Goal: Task Accomplishment & Management: Manage account settings

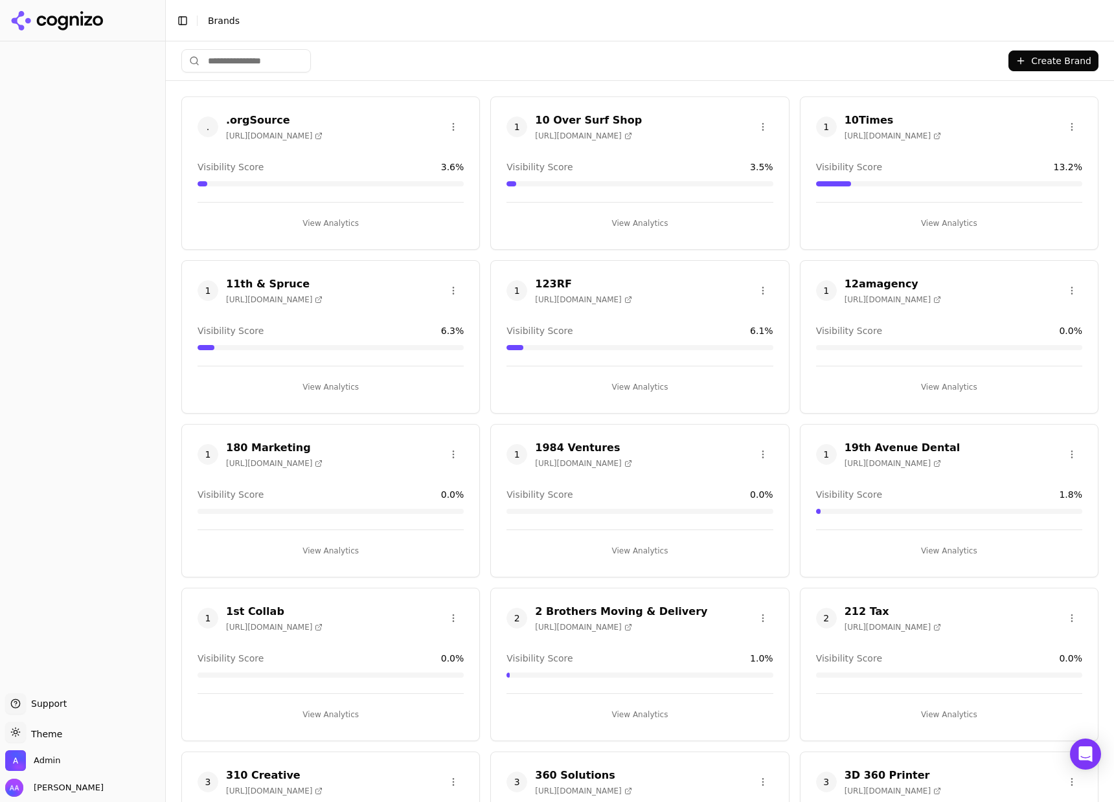
click at [247, 53] on input "search" at bounding box center [245, 60] width 129 height 23
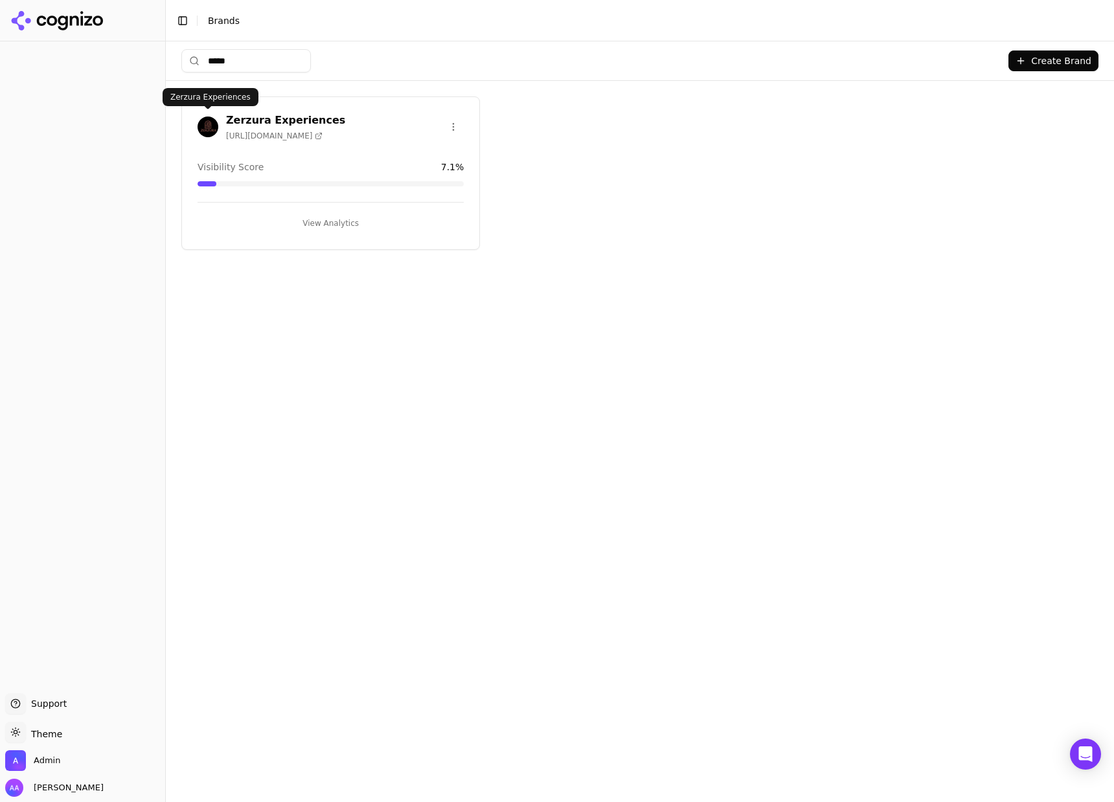
type input "*****"
click at [211, 126] on img at bounding box center [207, 127] width 21 height 21
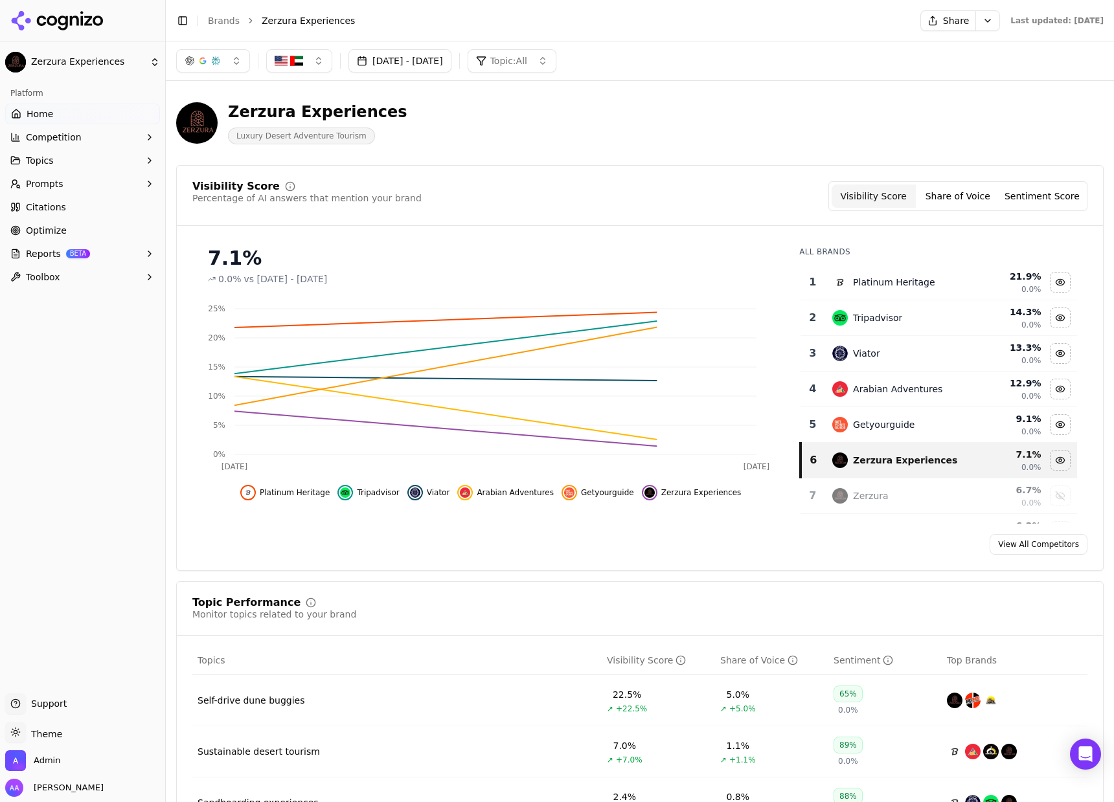
click at [91, 229] on link "Optimize" at bounding box center [82, 230] width 155 height 21
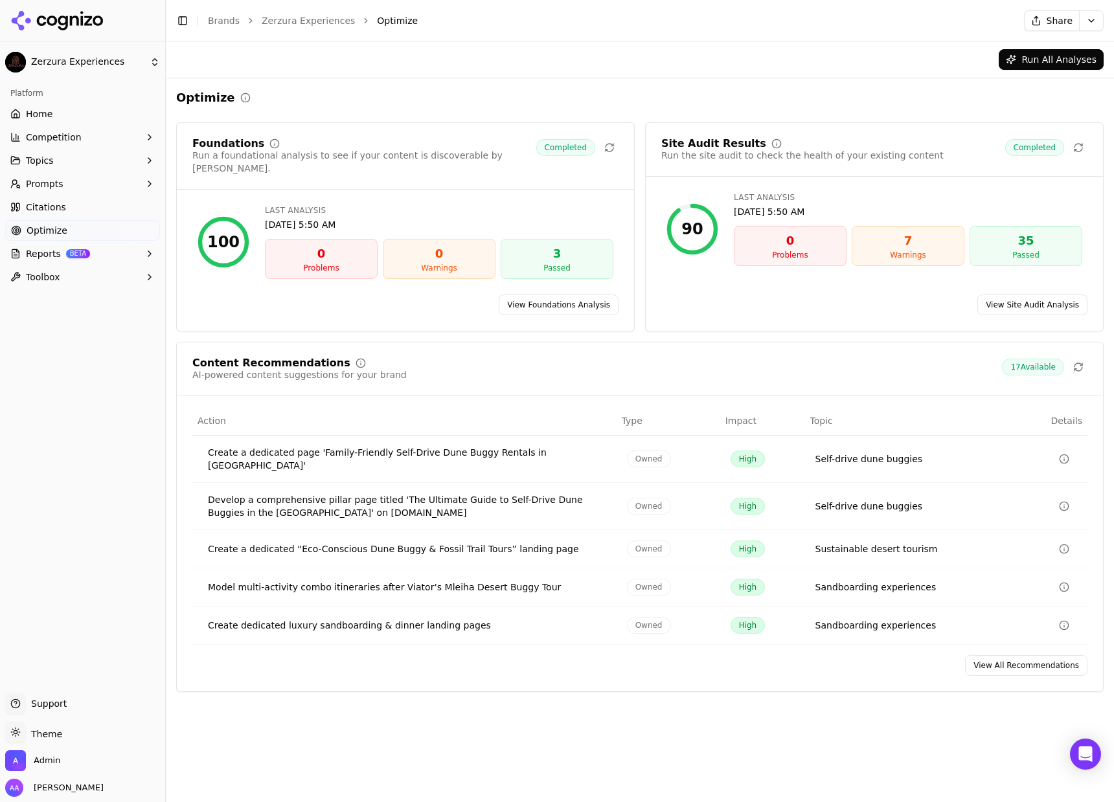
click at [565, 295] on link "View Foundations Analysis" at bounding box center [558, 305] width 120 height 21
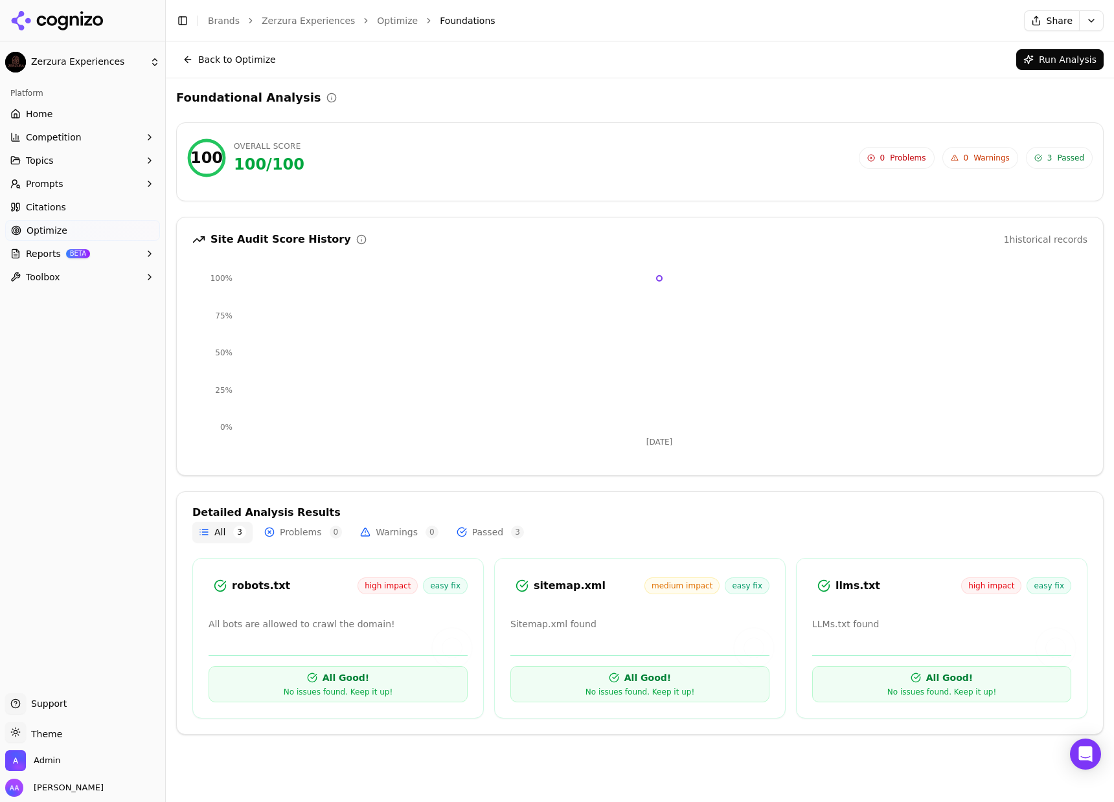
click at [240, 688] on div "All Good! No issues found. Keep it up!" at bounding box center [337, 684] width 259 height 36
click at [1058, 62] on button "Run Analysis" at bounding box center [1059, 59] width 87 height 21
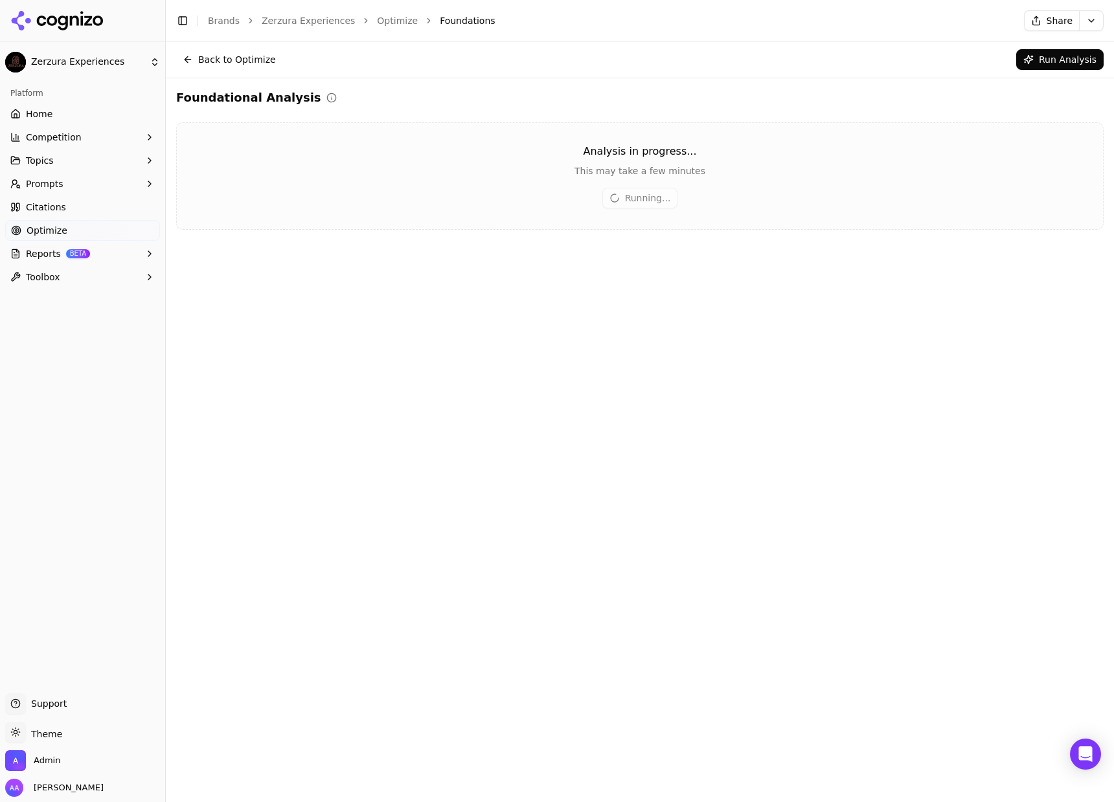
drag, startPoint x: 74, startPoint y: 117, endPoint x: 81, endPoint y: 120, distance: 7.2
click at [74, 117] on link "Home" at bounding box center [82, 114] width 155 height 21
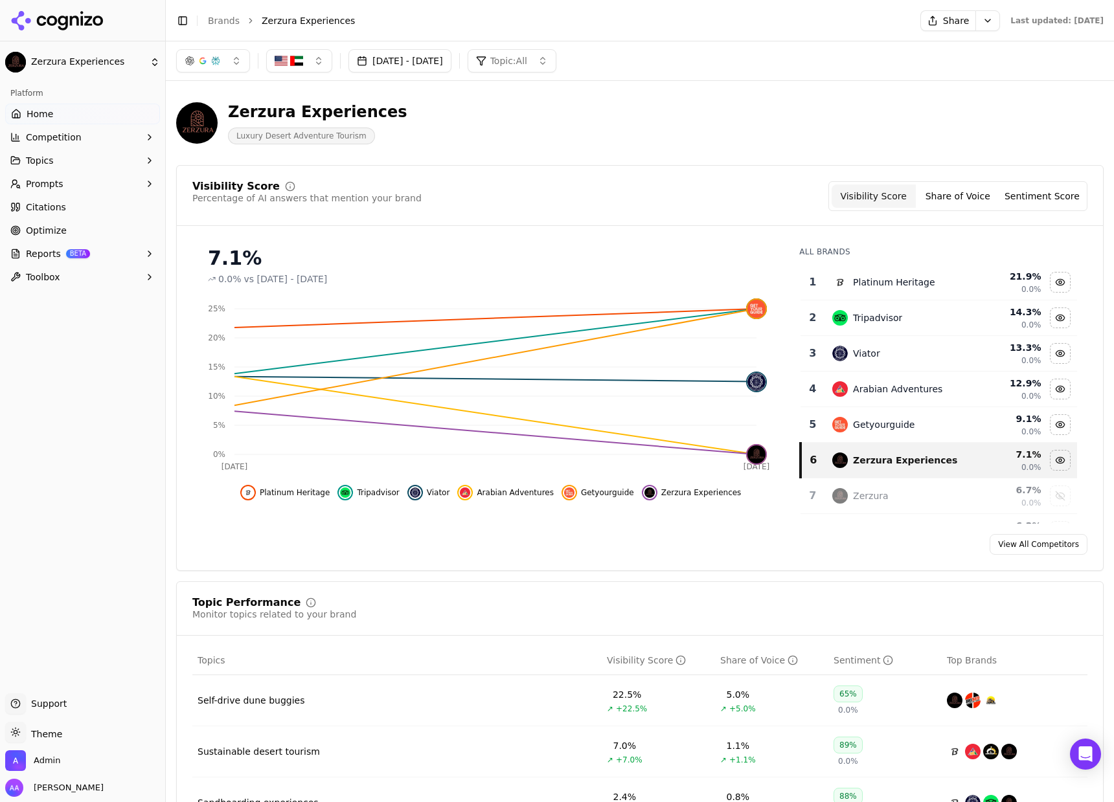
click at [110, 140] on button "Competition" at bounding box center [82, 137] width 155 height 21
click at [223, 19] on link "Brands" at bounding box center [224, 21] width 32 height 10
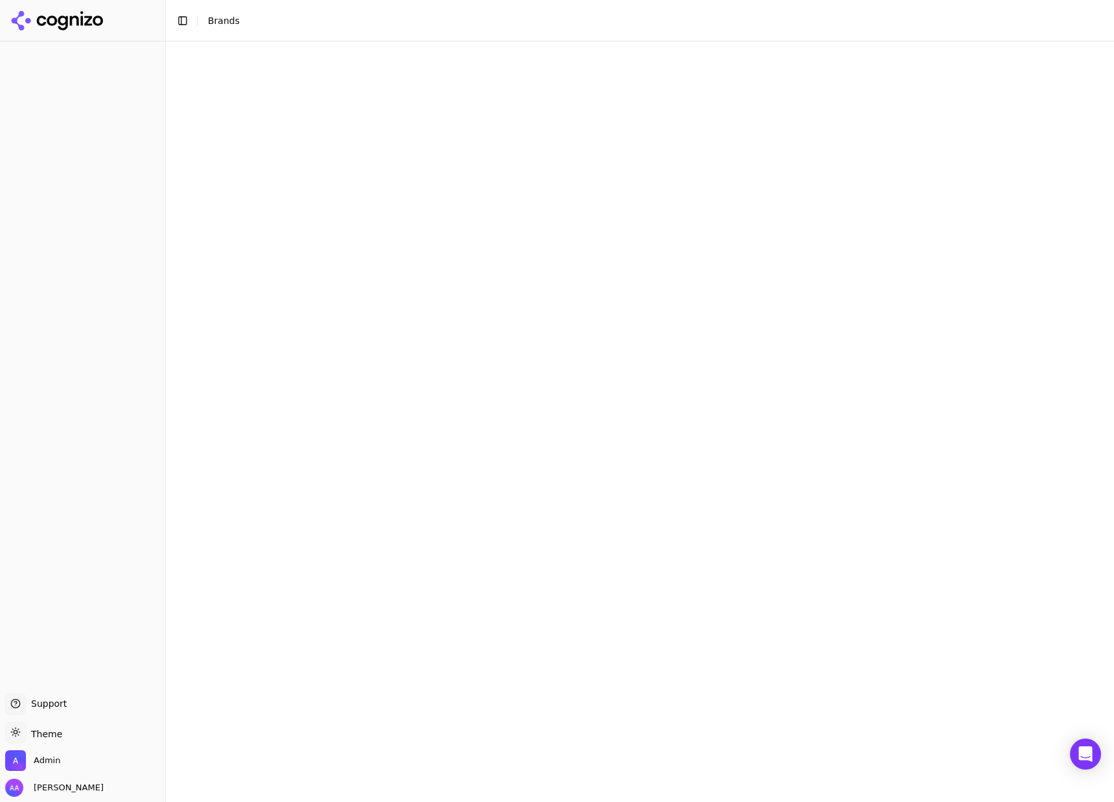
click at [231, 43] on html "Support Support Toggle theme Theme Admin Alp Aysan Toggle Sidebar Brands 50%" at bounding box center [557, 401] width 1114 height 802
click at [237, 56] on html "Support Support Toggle theme Theme Admin Alp Aysan Toggle Sidebar Brands 50%" at bounding box center [557, 401] width 1114 height 802
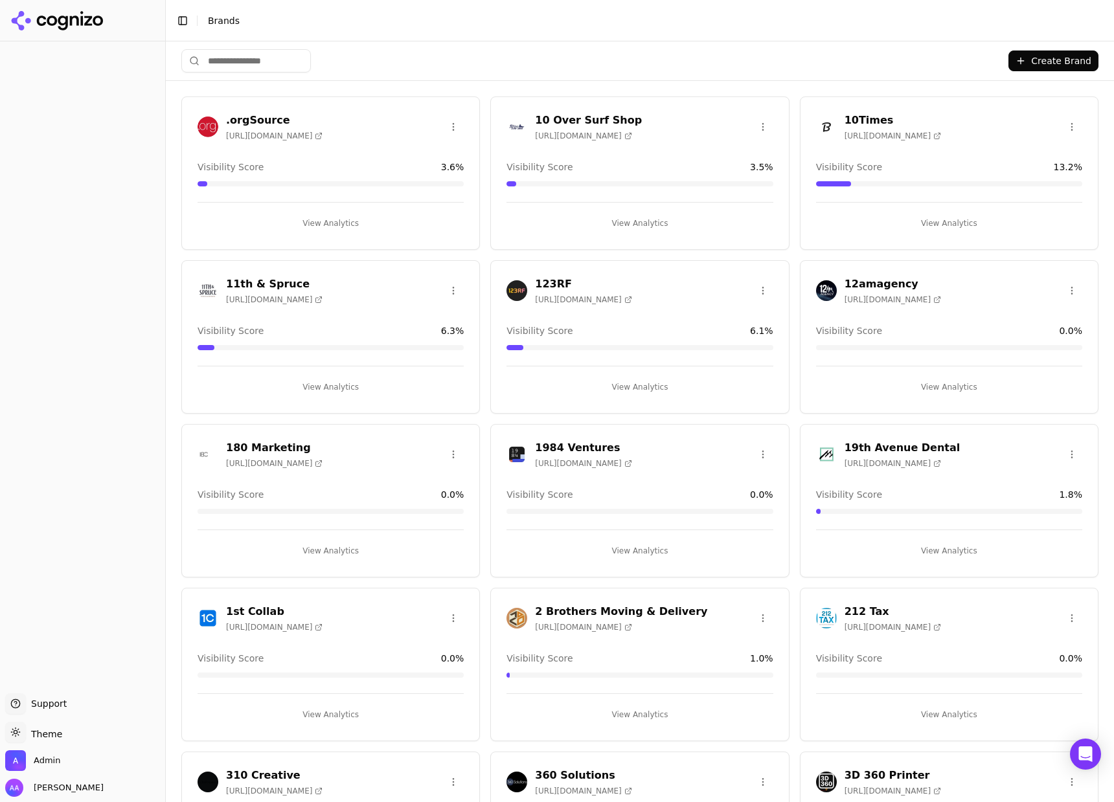
click at [241, 58] on html "Support Support Toggle theme Theme Admin Alp Aysan Toggle Sidebar Brands Create…" at bounding box center [557, 401] width 1114 height 802
click at [243, 58] on input "search" at bounding box center [245, 60] width 129 height 23
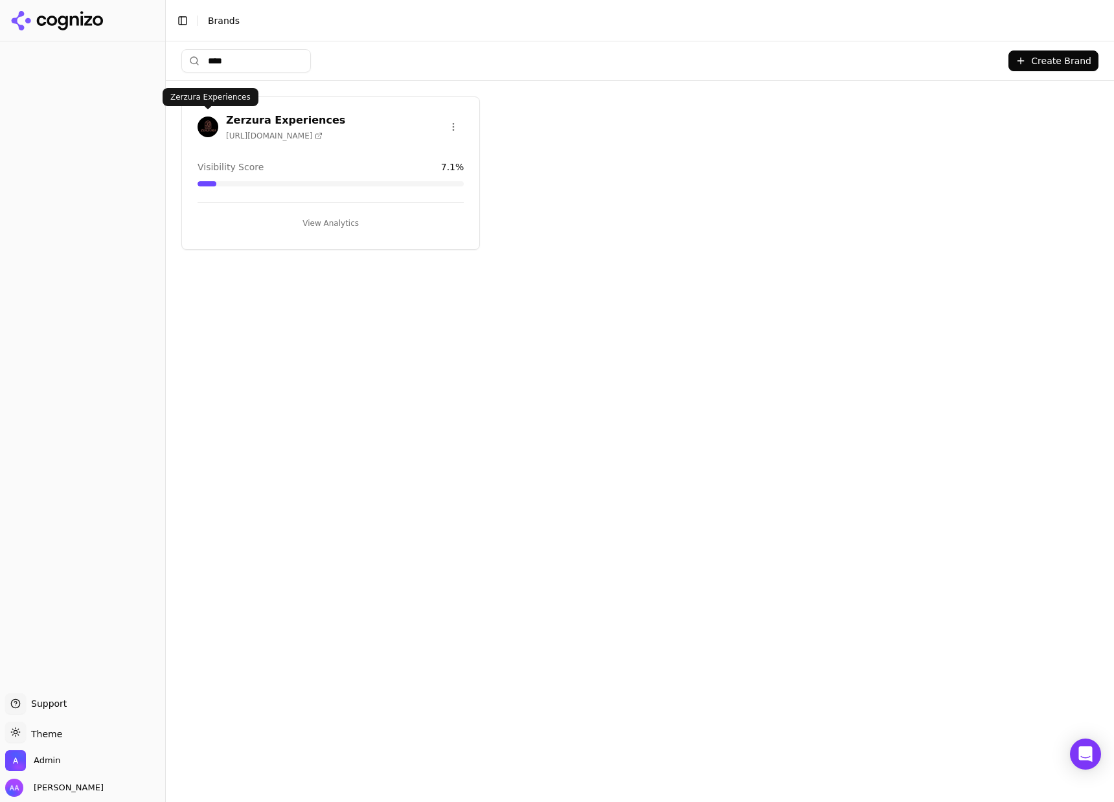
type input "****"
click at [214, 124] on img at bounding box center [207, 127] width 21 height 21
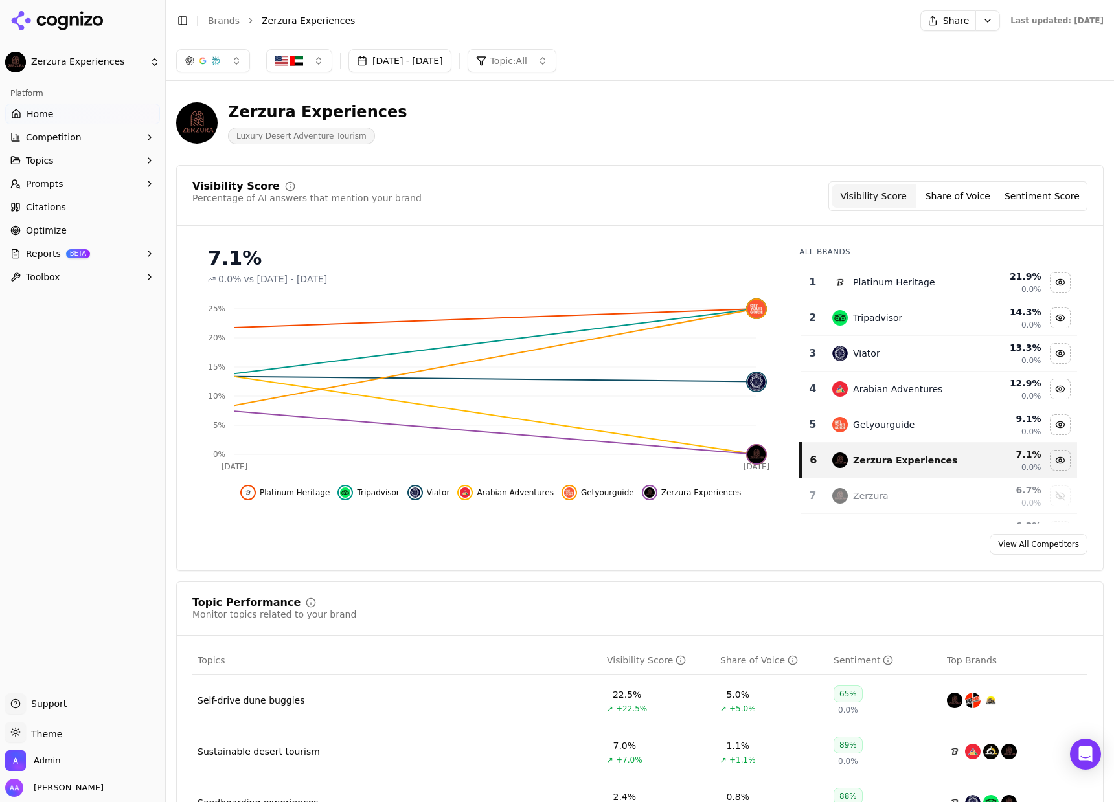
click at [106, 133] on button "Competition" at bounding box center [82, 137] width 155 height 21
click at [101, 193] on span "Explore" at bounding box center [83, 199] width 113 height 13
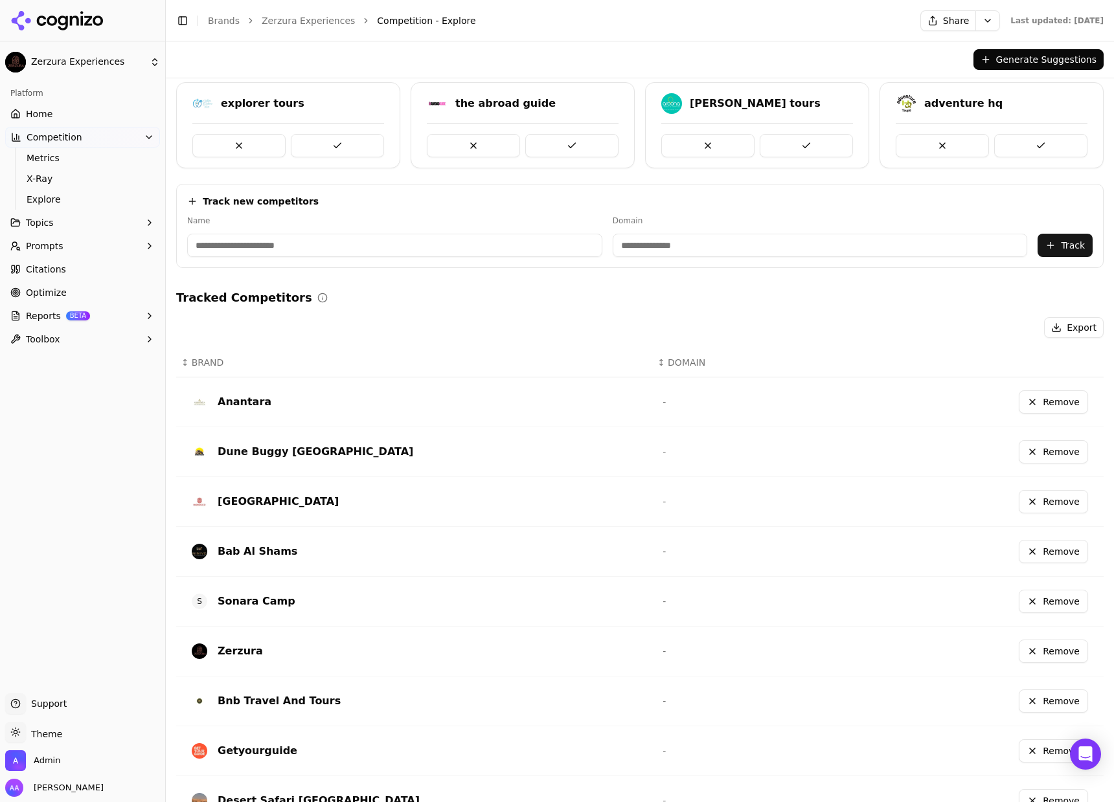
scroll to position [151, 0]
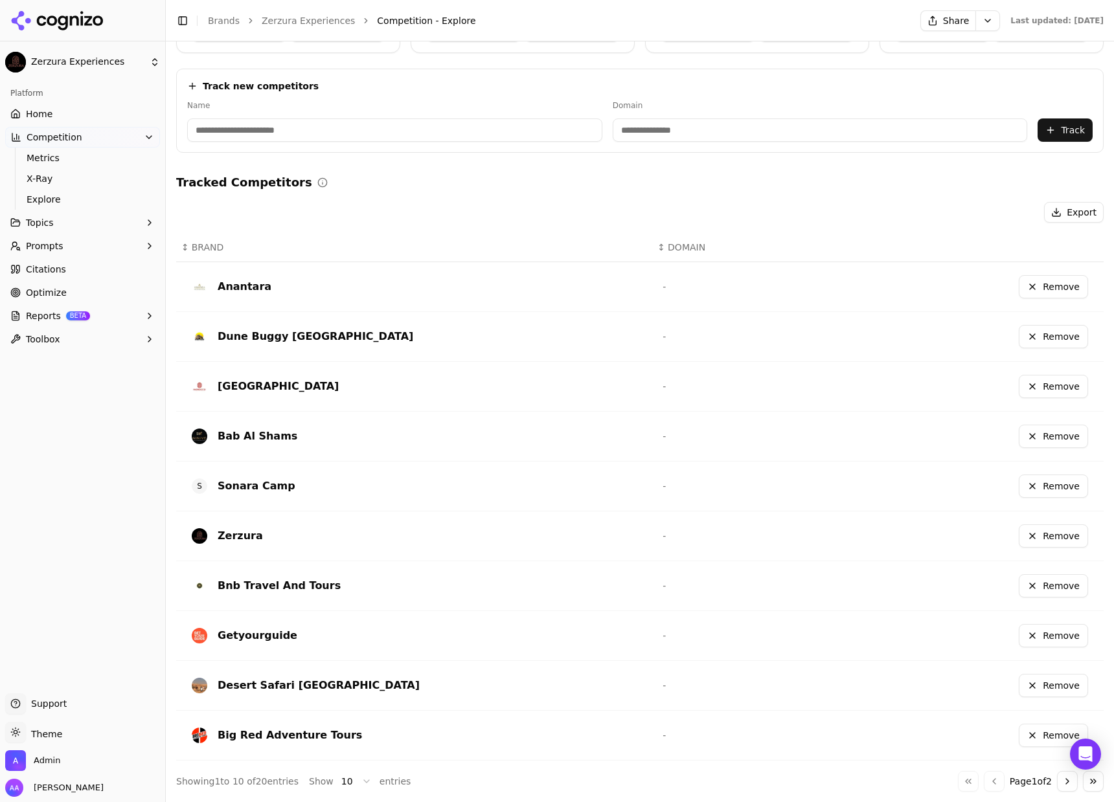
click at [1038, 544] on button "Remove" at bounding box center [1052, 535] width 69 height 23
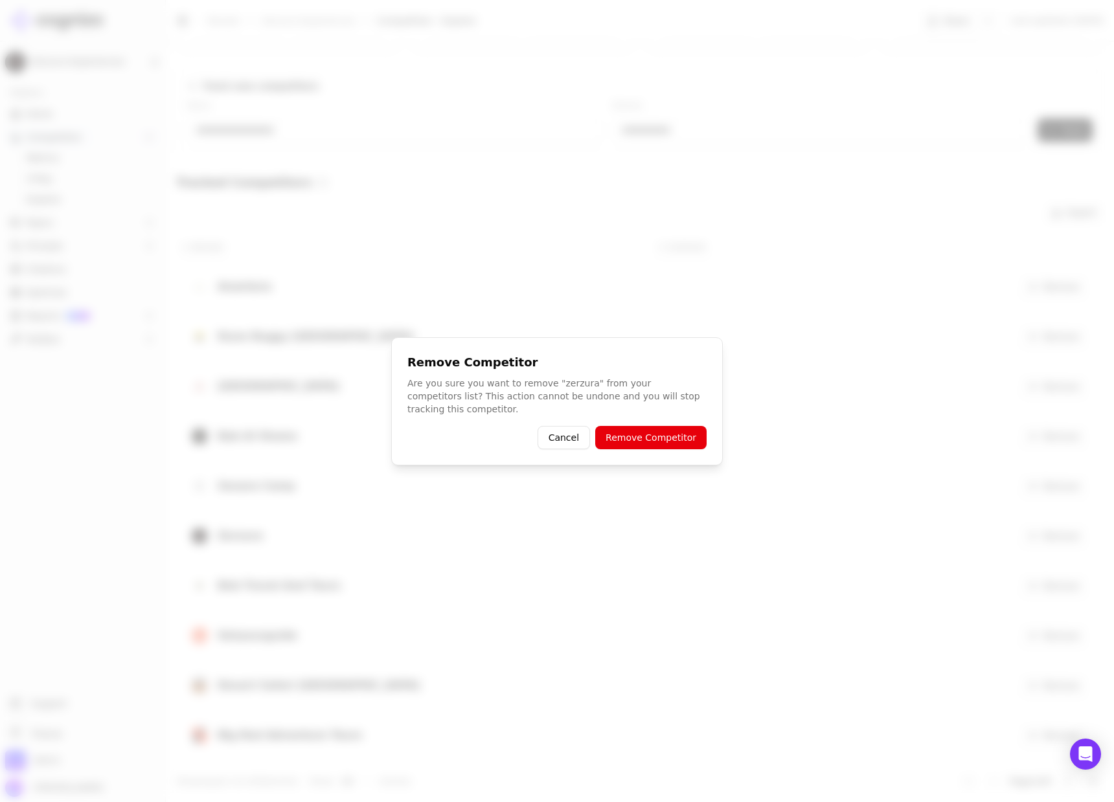
click at [682, 438] on button "Remove Competitor" at bounding box center [650, 437] width 111 height 23
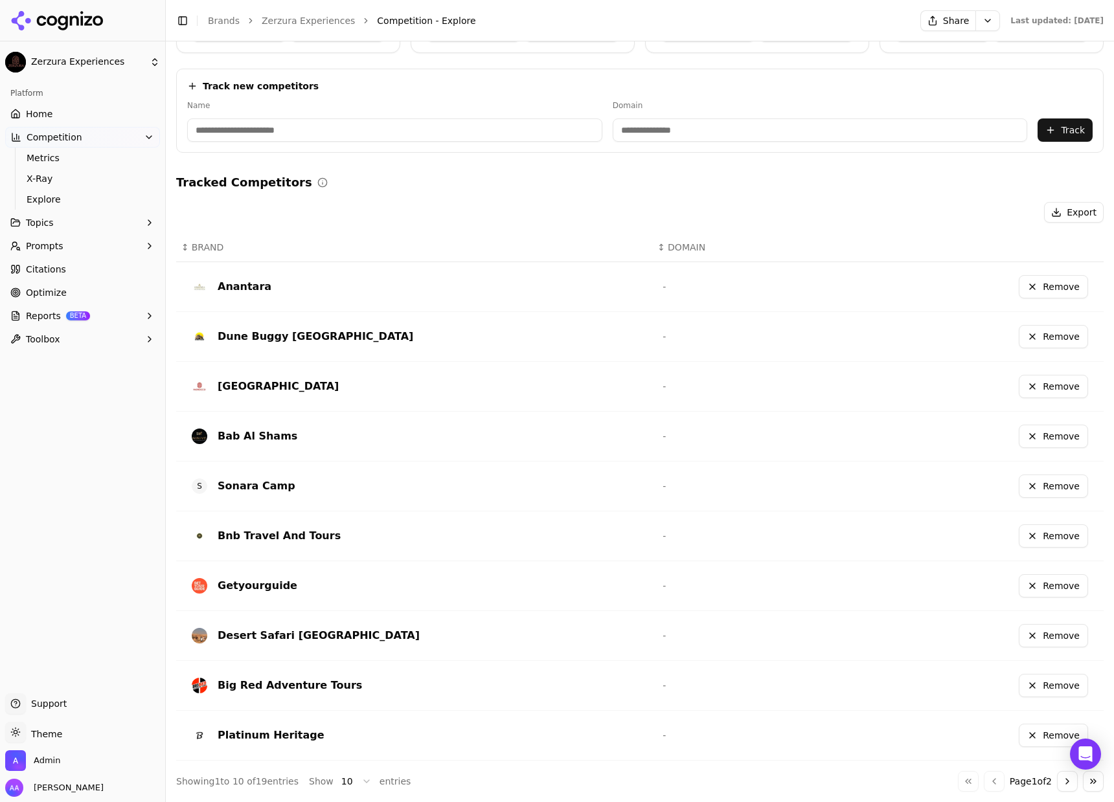
click at [89, 111] on link "Home" at bounding box center [82, 114] width 155 height 21
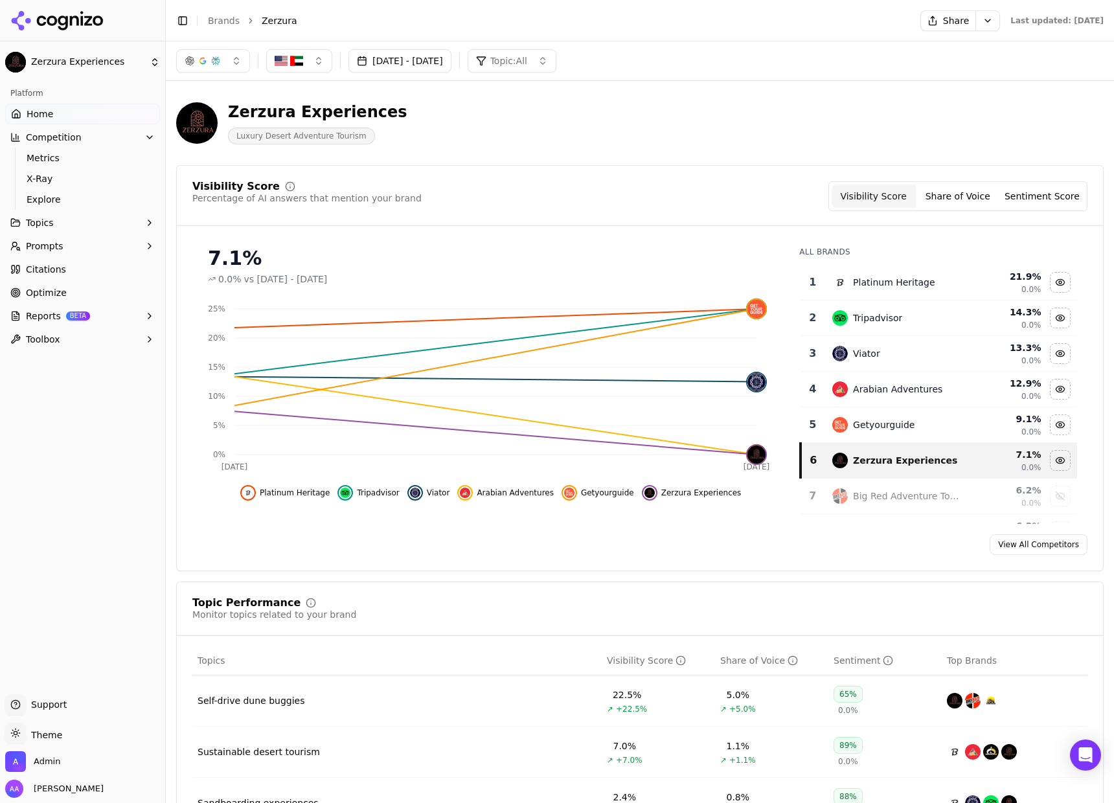
click at [801, 108] on div "Zerzura Experiences Luxury Desert Adventure Tourism" at bounding box center [639, 122] width 927 height 63
